Goal: Task Accomplishment & Management: Manage account settings

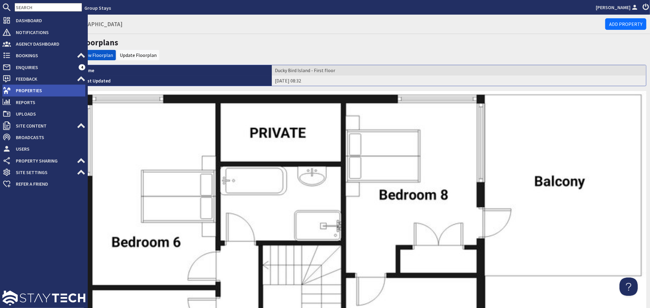
click at [13, 90] on span "Properties" at bounding box center [48, 91] width 74 height 10
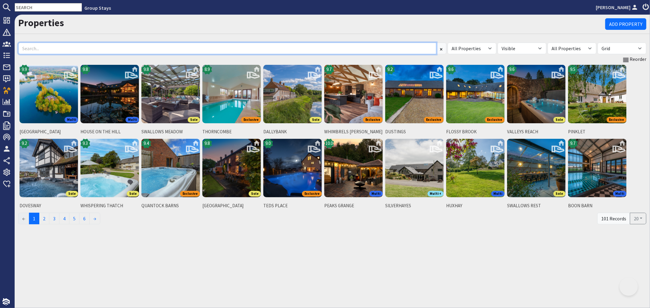
click at [141, 47] on input at bounding box center [227, 49] width 418 height 12
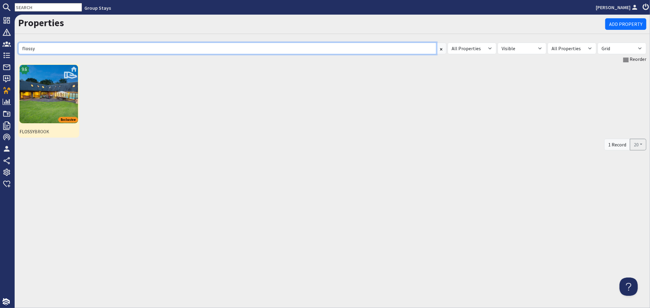
type input "flossy"
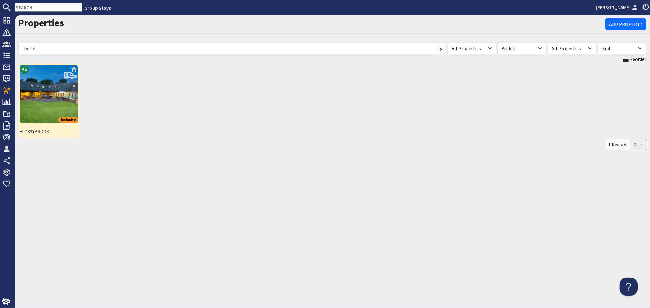
click at [63, 97] on img at bounding box center [48, 94] width 58 height 58
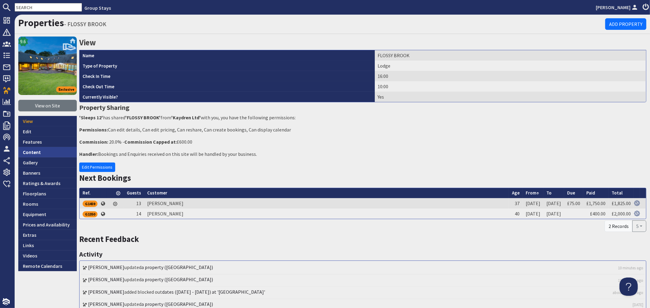
click at [33, 150] on link "Content" at bounding box center [47, 152] width 58 height 10
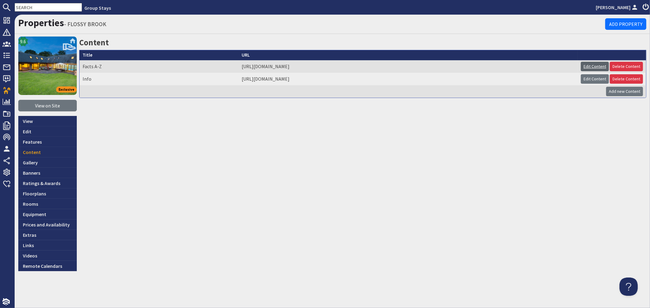
click at [594, 70] on link "Edit Content" at bounding box center [595, 66] width 28 height 9
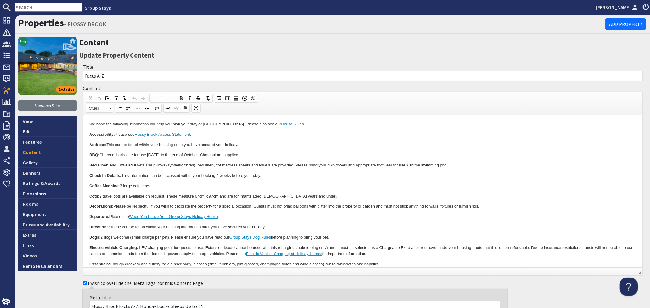
click at [268, 204] on p "Decorations: Please be respectful if you wish to decorate the property for a sp…" at bounding box center [362, 206] width 547 height 6
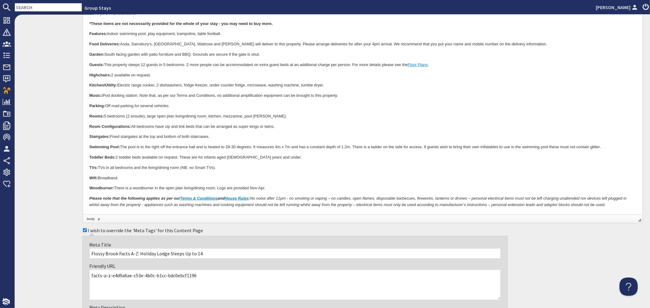
scroll to position [270, 0]
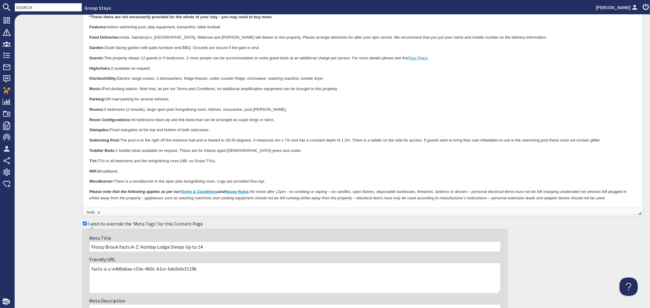
click at [153, 171] on p "Wifi: Broadband." at bounding box center [362, 172] width 547 height 6
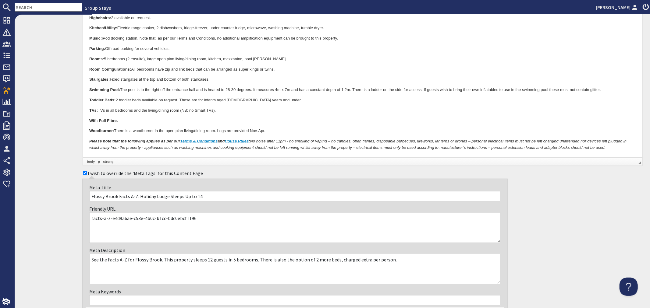
scroll to position [372, 0]
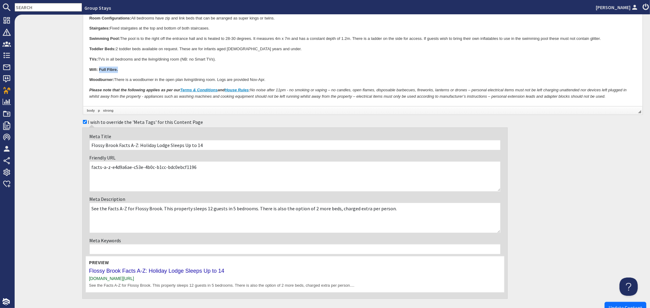
drag, startPoint x: 125, startPoint y: 66, endPoint x: 99, endPoint y: 65, distance: 26.2
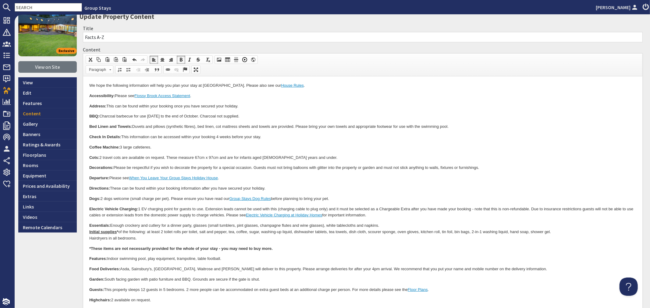
scroll to position [34, 0]
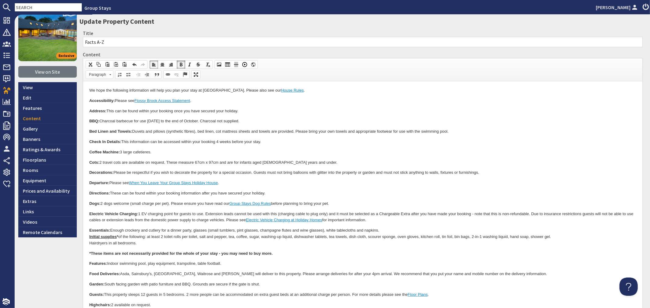
click at [180, 63] on span at bounding box center [180, 64] width 5 height 5
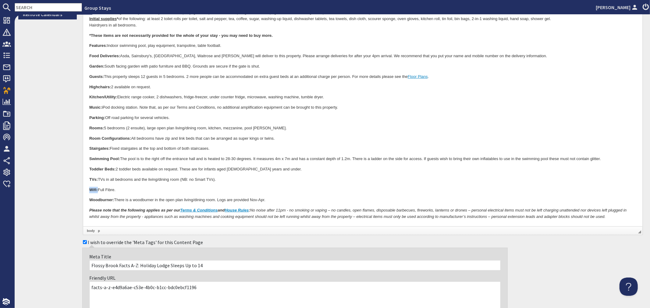
scroll to position [270, 0]
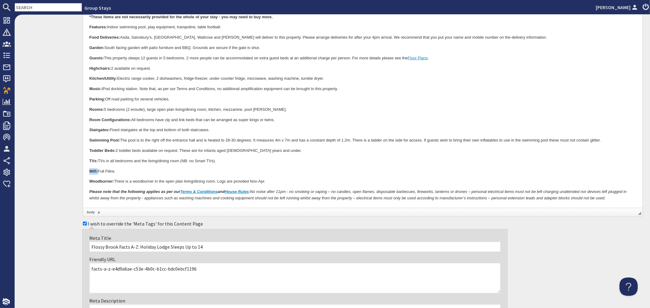
click at [439, 169] on p "Wifi: Full Fibre." at bounding box center [362, 172] width 547 height 6
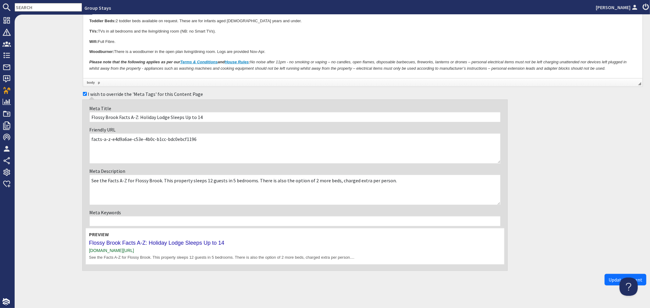
scroll to position [411, 0]
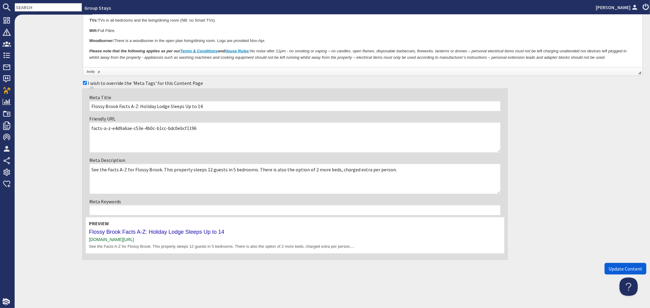
click at [608, 265] on button "Update Content" at bounding box center [625, 269] width 42 height 12
